Goal: Navigation & Orientation: Find specific page/section

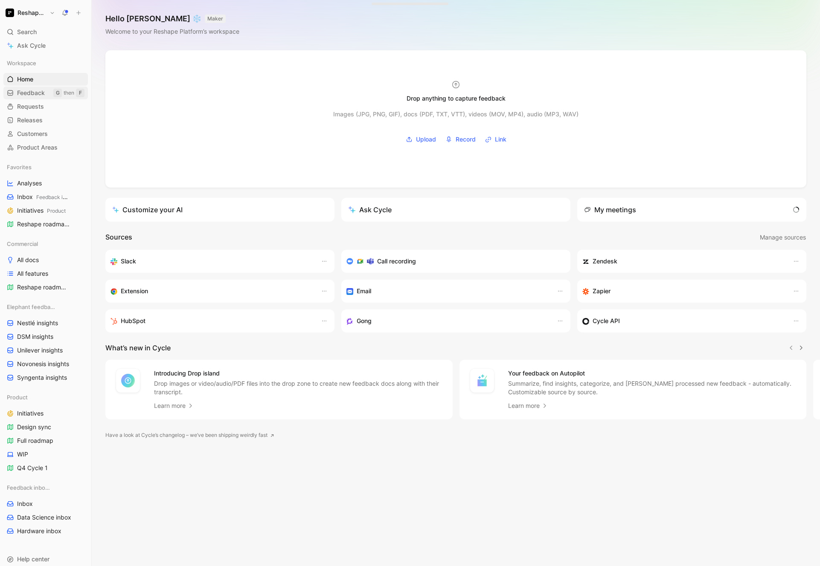
click at [45, 90] on link "Feedback G then F" at bounding box center [45, 93] width 84 height 13
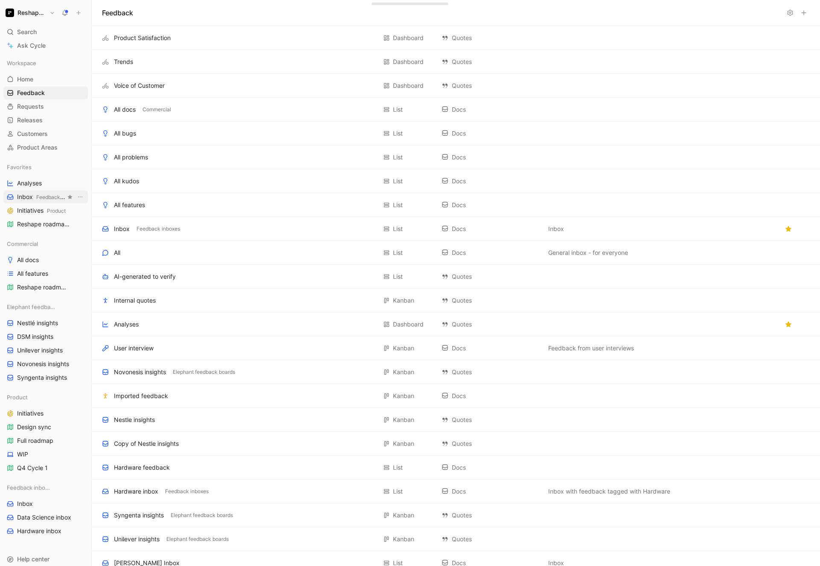
click at [34, 196] on span "Inbox Feedback inboxes" at bounding box center [41, 197] width 49 height 9
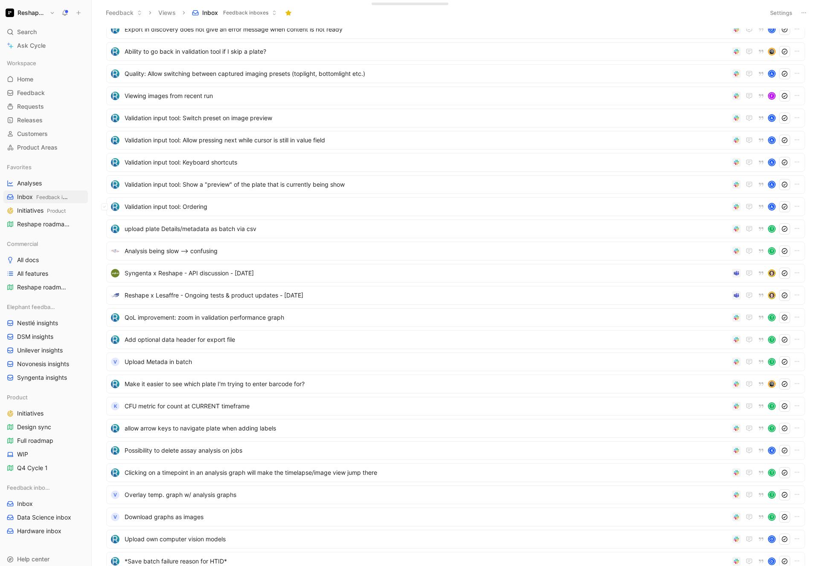
scroll to position [62, 0]
